Goal: Information Seeking & Learning: Learn about a topic

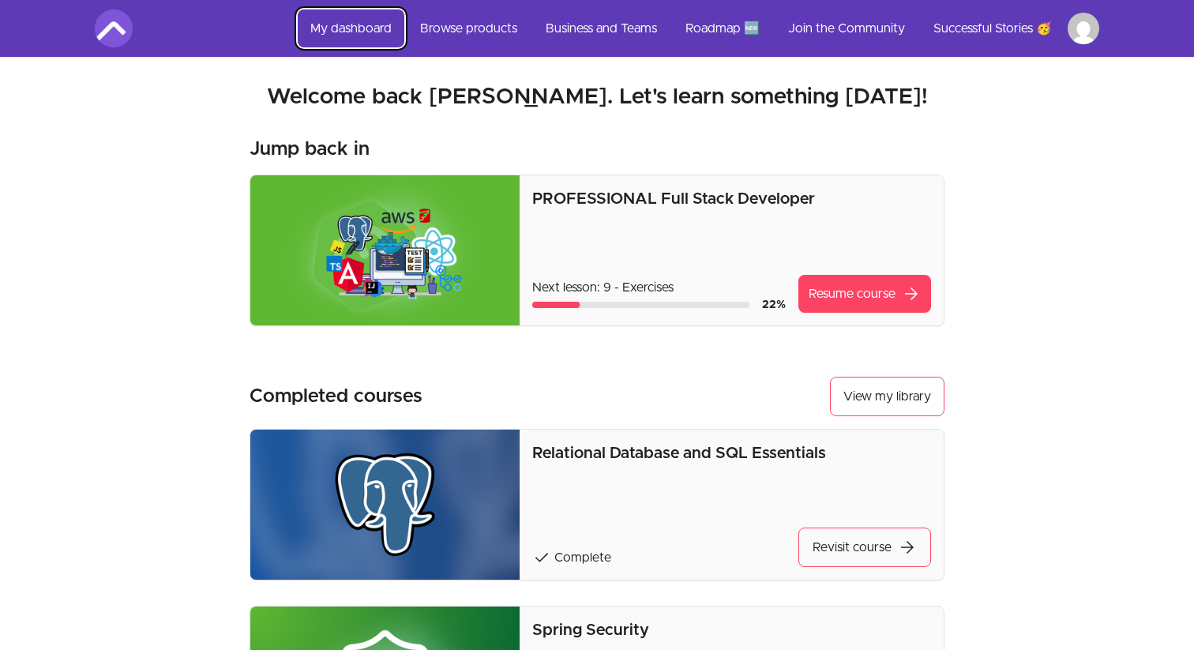
click at [327, 29] on link "My dashboard" at bounding box center [351, 28] width 107 height 38
click at [452, 40] on link "Browse products" at bounding box center [469, 28] width 122 height 38
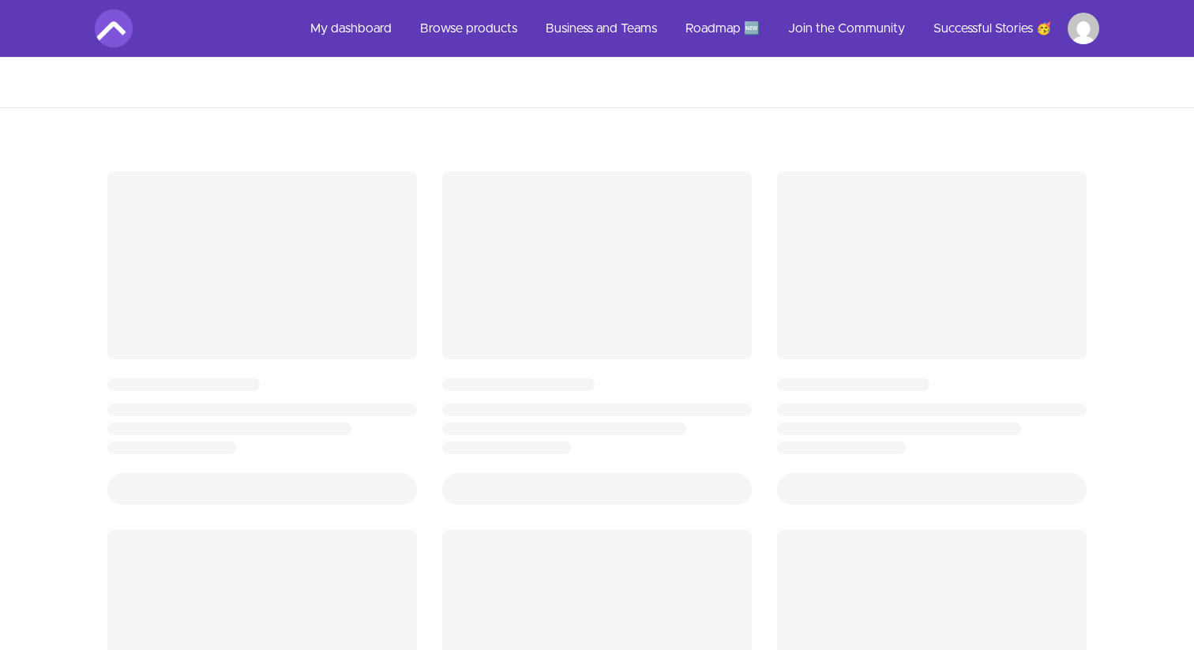
click at [129, 27] on img at bounding box center [114, 28] width 38 height 38
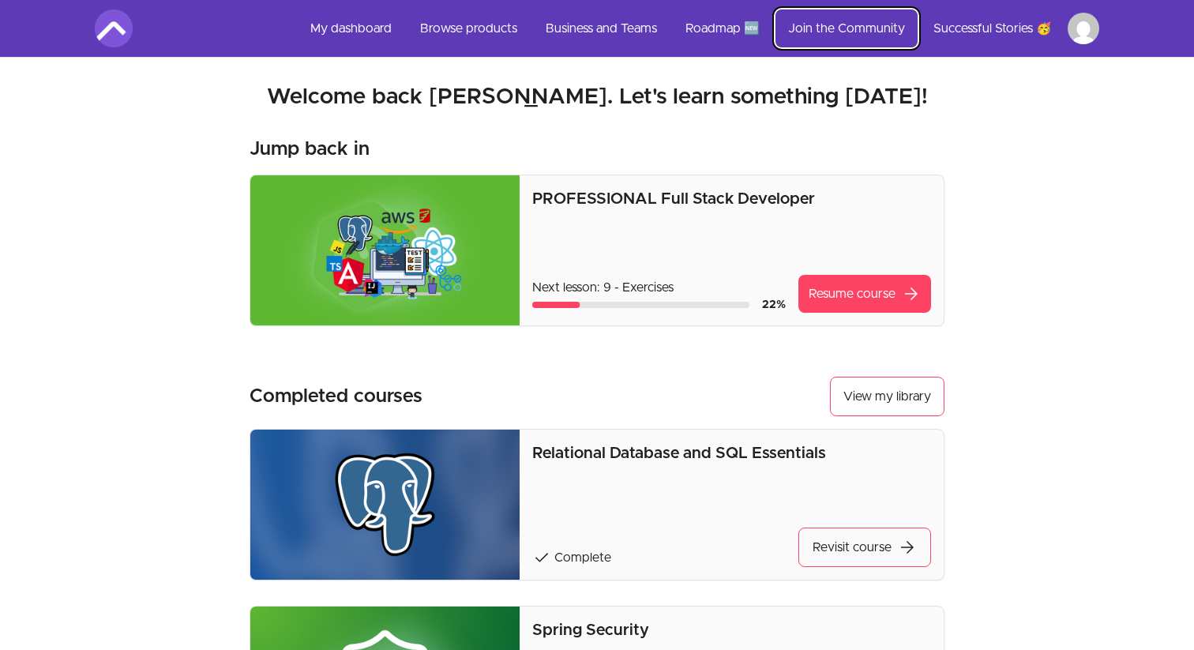
click at [828, 34] on link "Join the Community" at bounding box center [847, 28] width 142 height 38
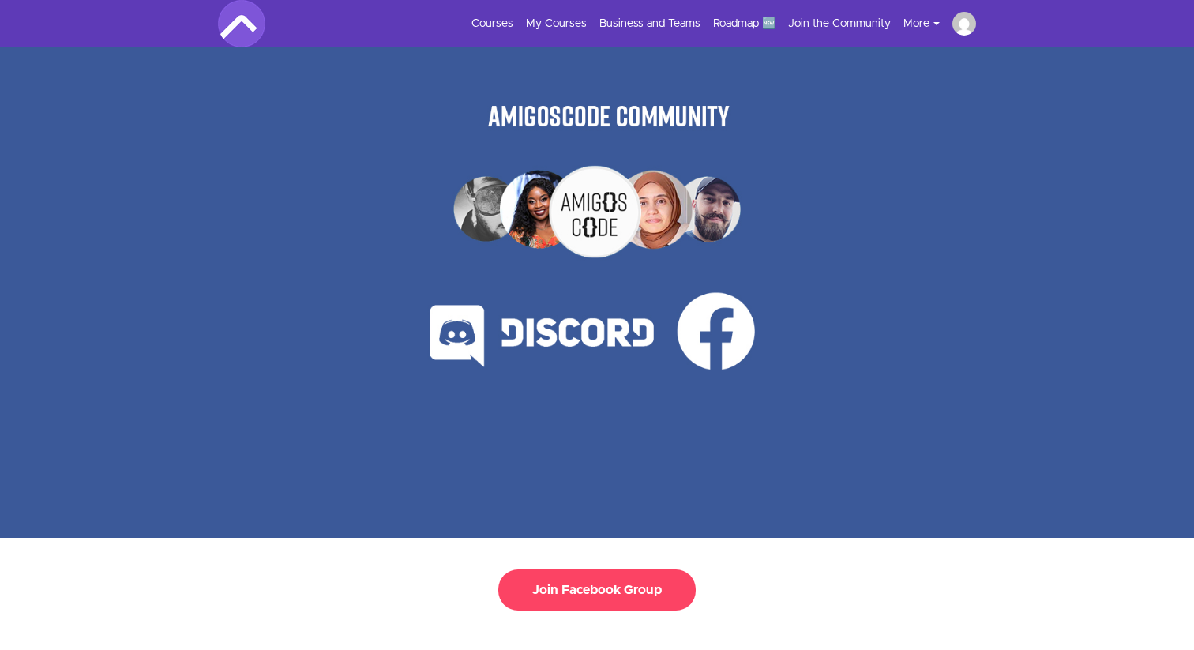
click at [542, 13] on ul "Courses My Courses Business and Teams Roadmap 🆕 Join the Community More Success…" at bounding box center [717, 24] width 517 height 24
click at [552, 24] on link "My Courses" at bounding box center [556, 24] width 61 height 16
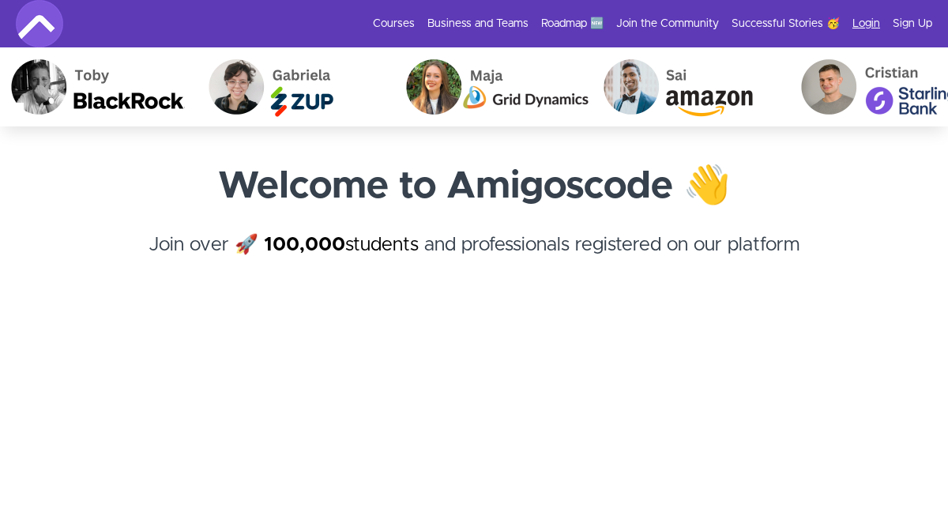
click at [872, 25] on link "Login" at bounding box center [866, 24] width 28 height 16
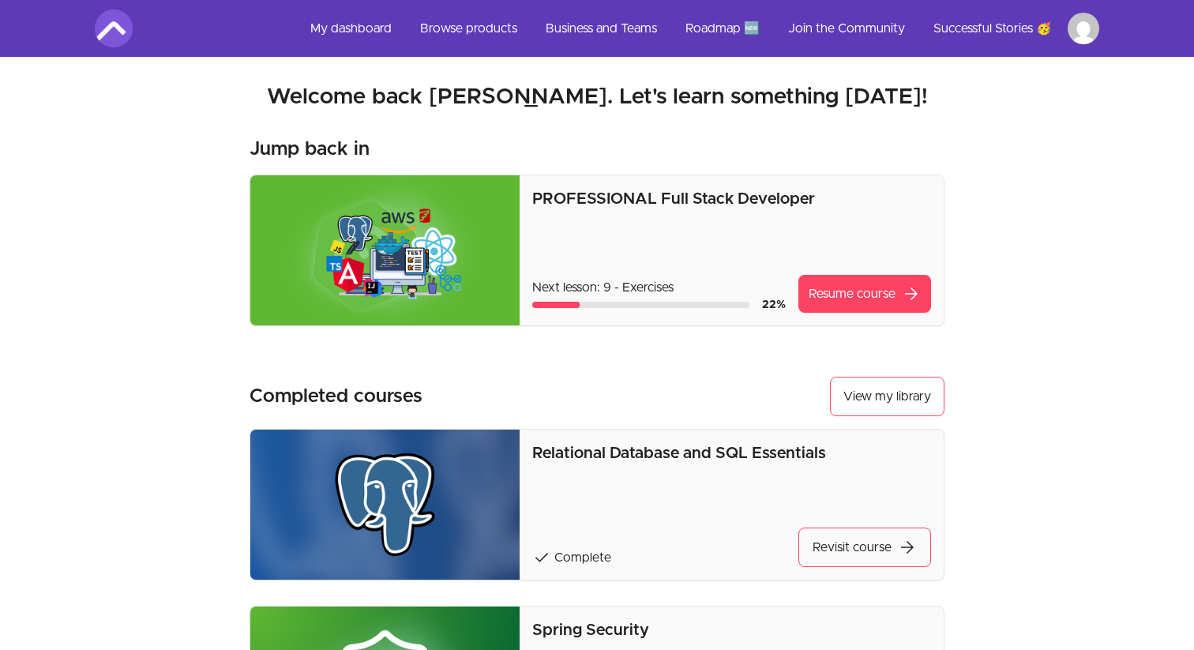
click at [747, 103] on h2 "Welcome back [PERSON_NAME]. Let's learn something [DATE]!" at bounding box center [597, 97] width 1005 height 28
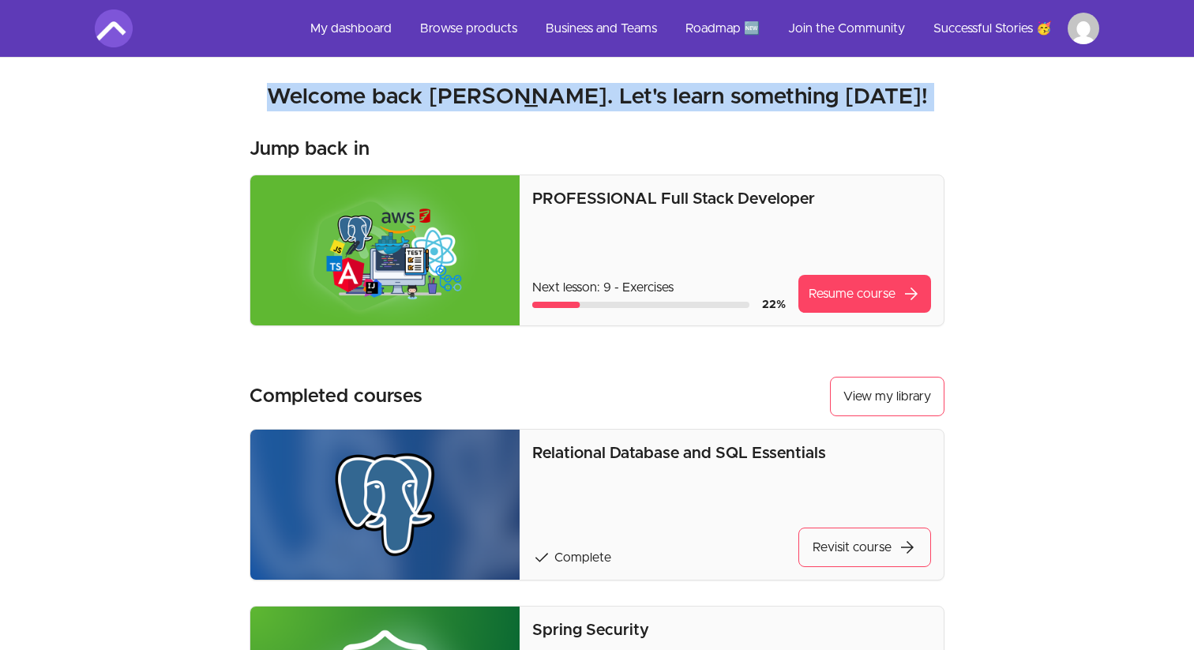
click at [747, 103] on h2 "Welcome back [PERSON_NAME]. Let's learn something [DATE]!" at bounding box center [597, 97] width 1005 height 28
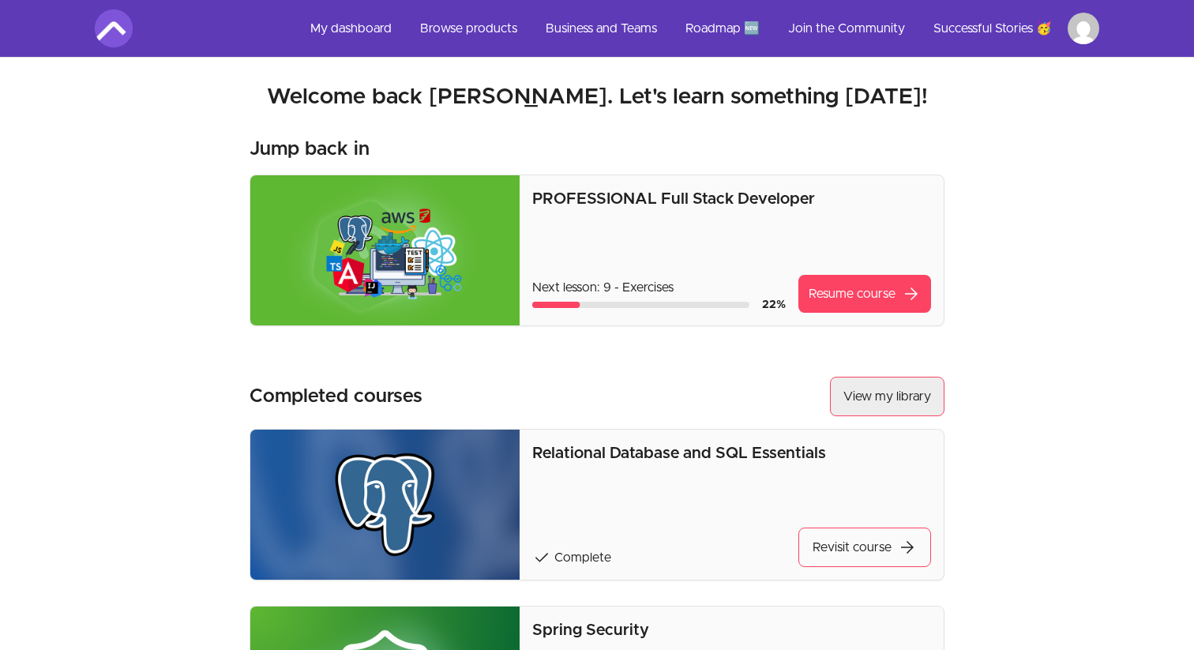
click at [924, 396] on link "View my library" at bounding box center [887, 396] width 115 height 39
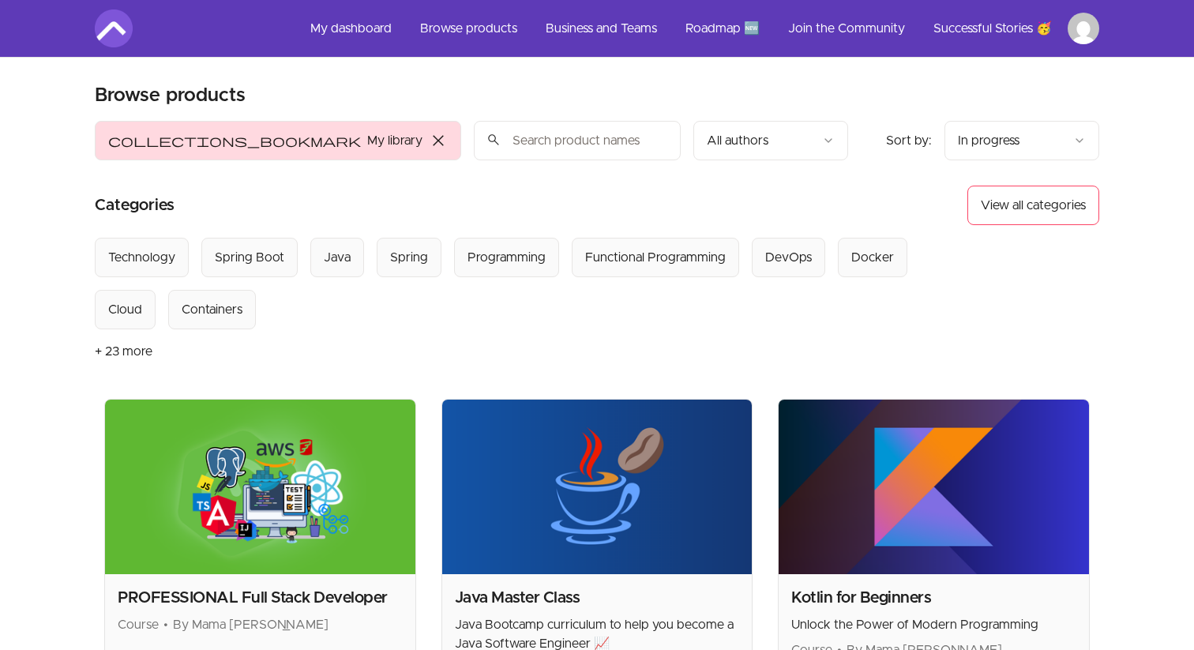
click at [474, 137] on input "search" at bounding box center [577, 140] width 207 height 39
